Goal: Information Seeking & Learning: Check status

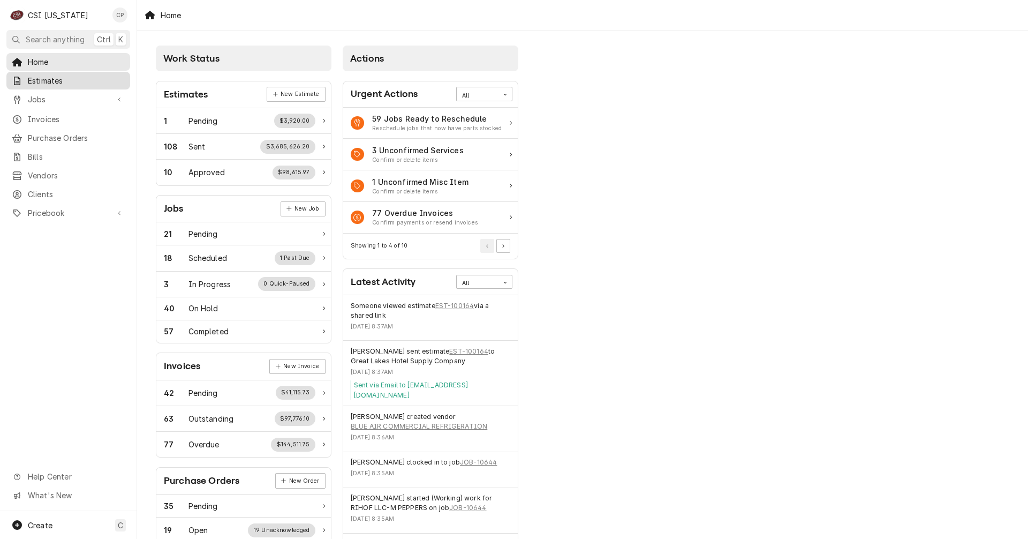
click at [51, 80] on span "Estimates" at bounding box center [76, 80] width 97 height 11
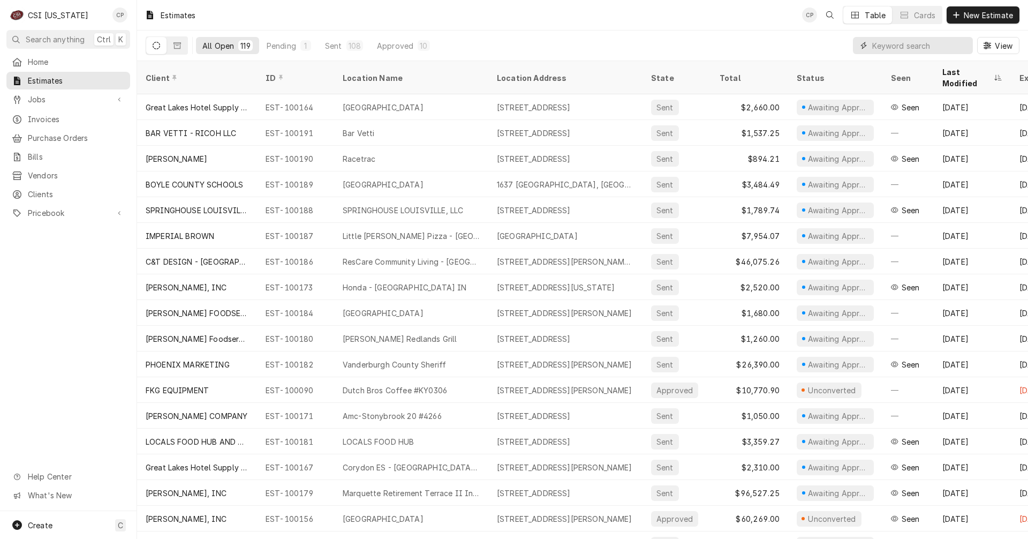
click at [885, 49] on input "Dynamic Content Wrapper" at bounding box center [920, 45] width 95 height 17
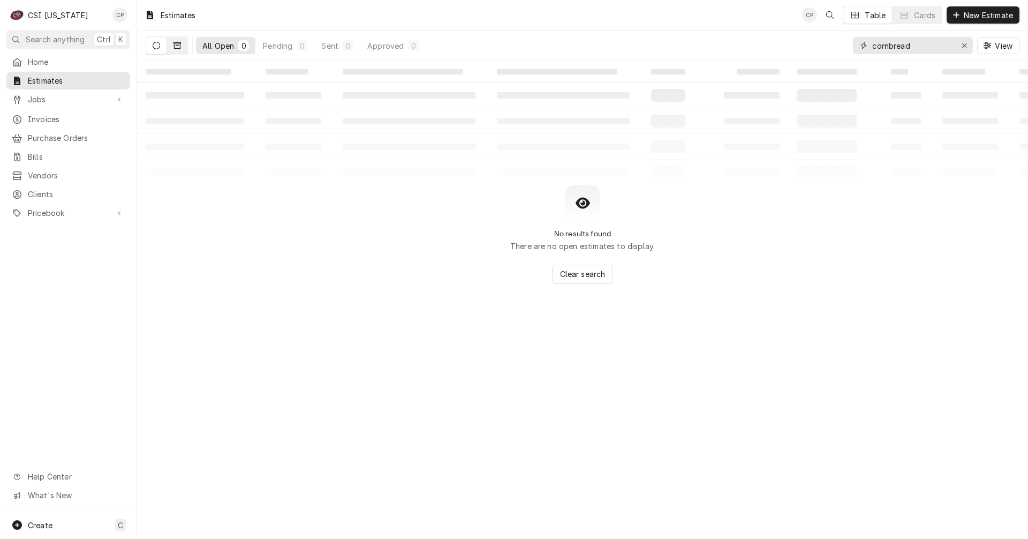
type input "cornbread"
click at [180, 44] on icon "Dynamic Content Wrapper" at bounding box center [177, 45] width 7 height 7
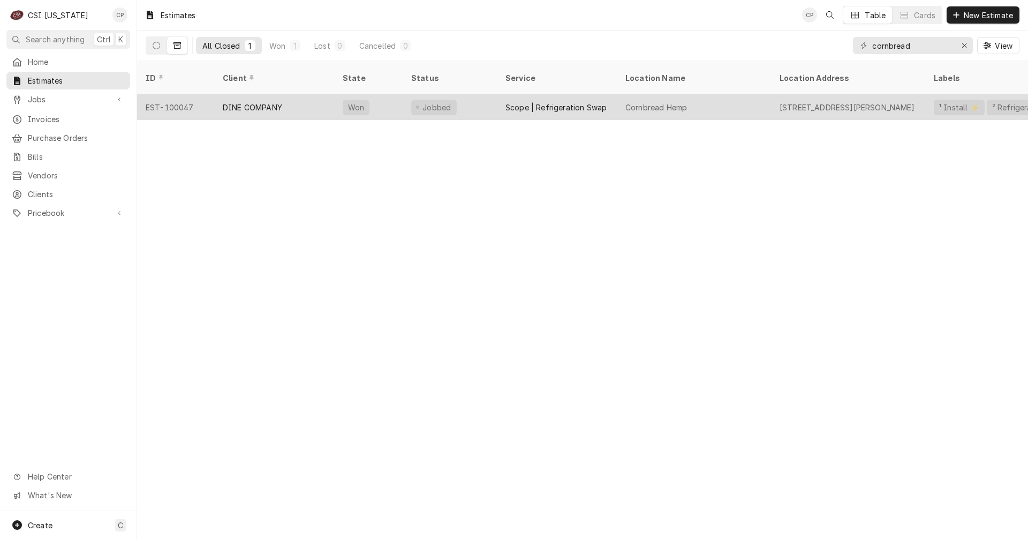
click at [542, 102] on div "Scope | Refrigeration Swap" at bounding box center [556, 107] width 101 height 11
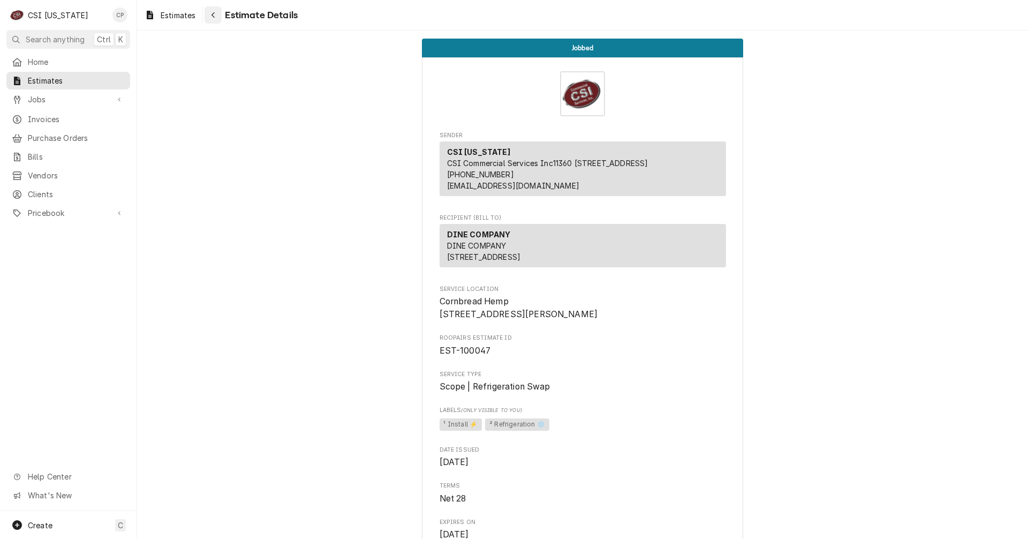
click at [211, 13] on div "Navigate back" at bounding box center [213, 15] width 11 height 11
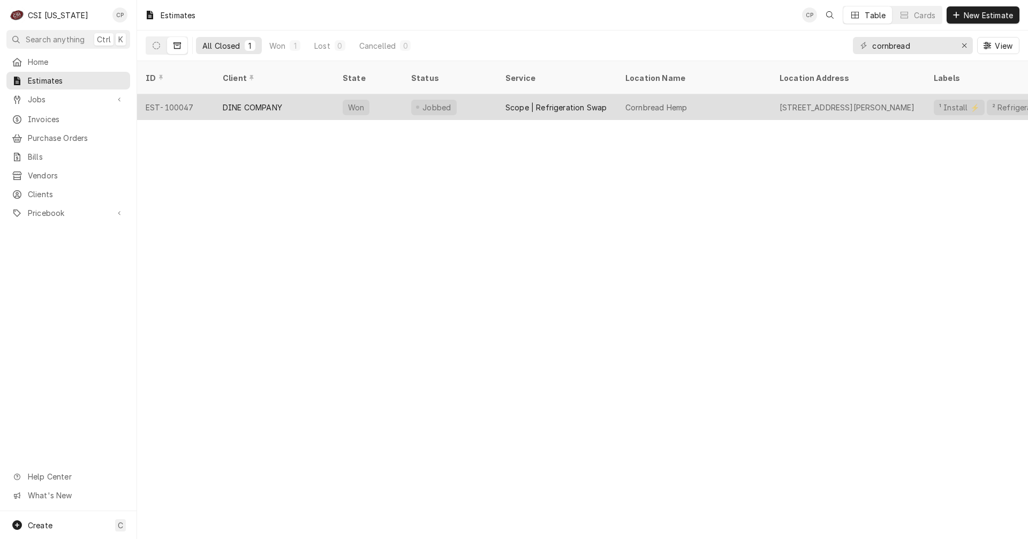
click at [295, 98] on div "DINE COMPANY" at bounding box center [274, 107] width 120 height 26
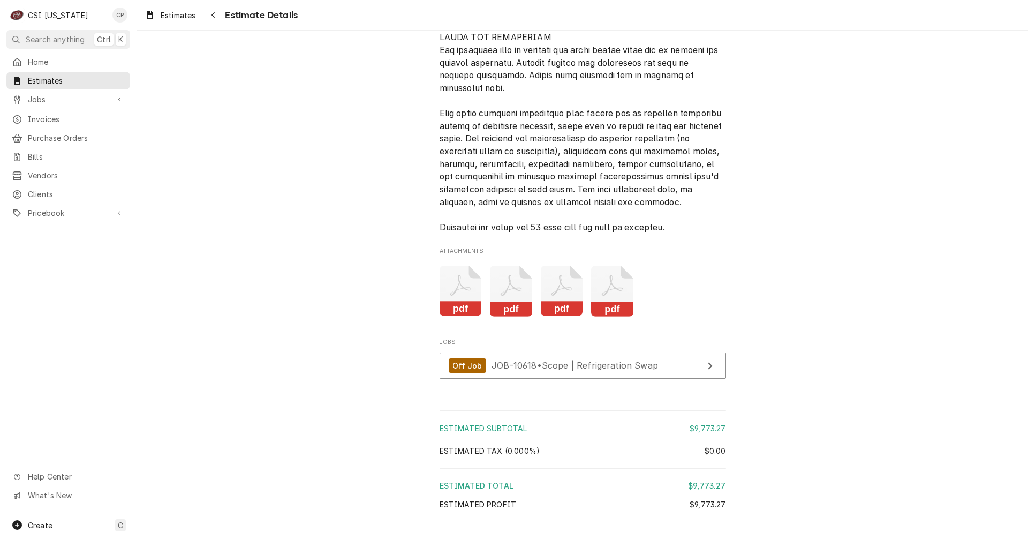
scroll to position [2027, 0]
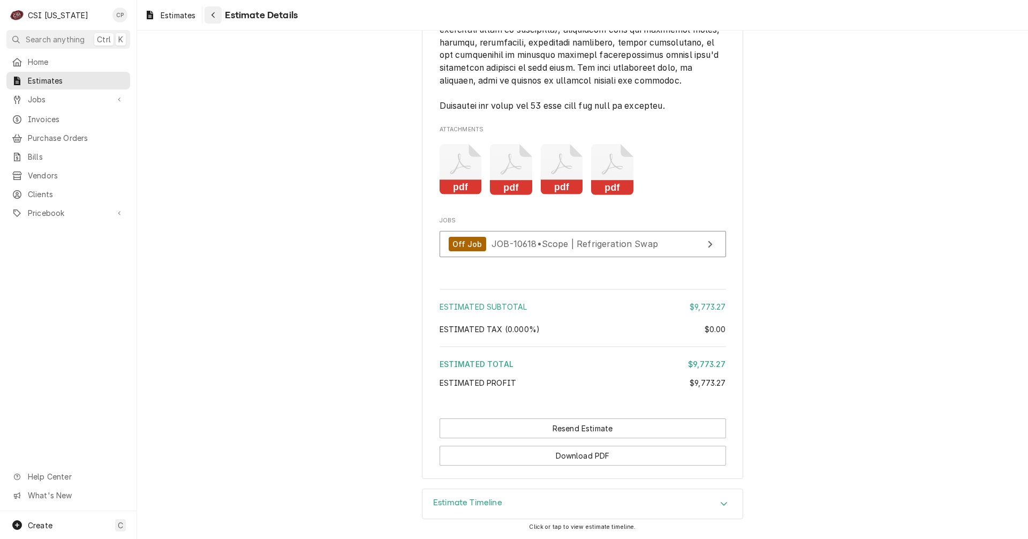
click at [216, 14] on div "Navigate back" at bounding box center [213, 15] width 11 height 11
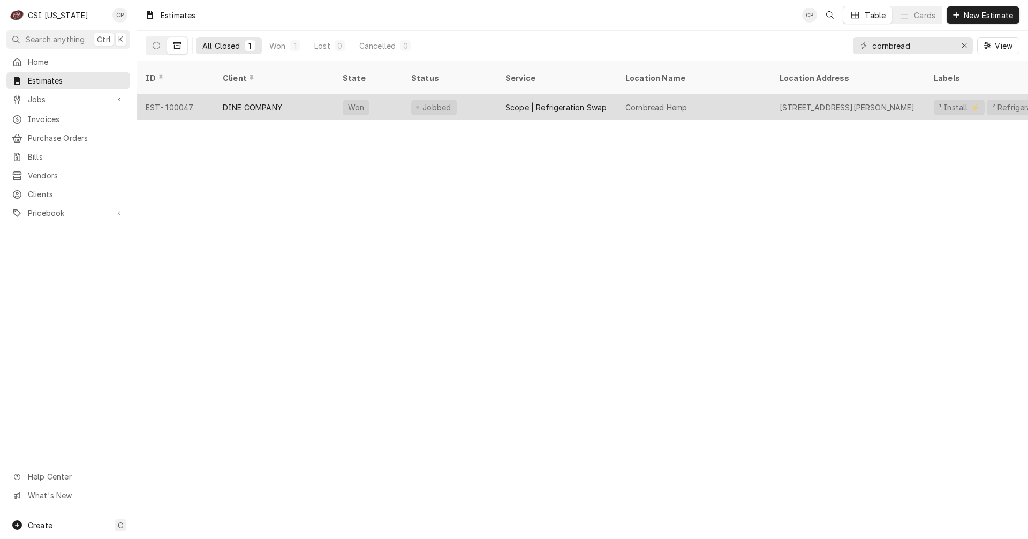
click at [282, 102] on div "DINE COMPANY" at bounding box center [252, 107] width 59 height 11
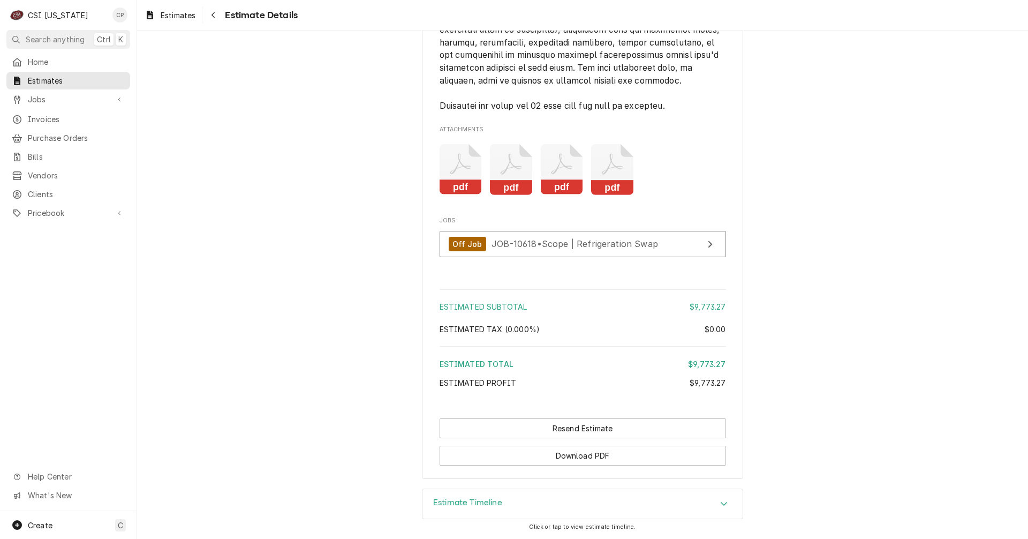
scroll to position [2027, 0]
click at [447, 505] on h3 "Estimate Timeline" at bounding box center [467, 503] width 69 height 10
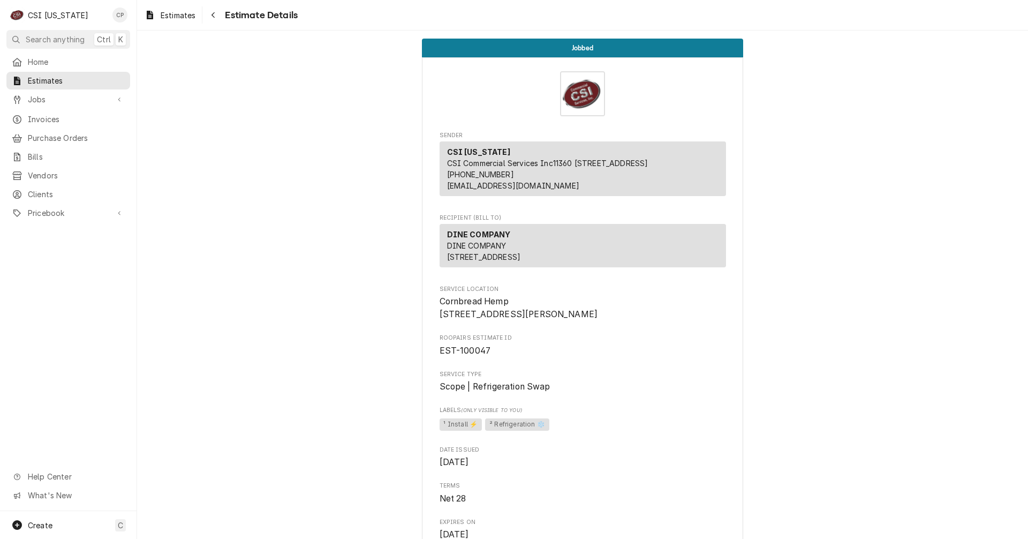
scroll to position [214, 0]
